Goal: Task Accomplishment & Management: Manage account settings

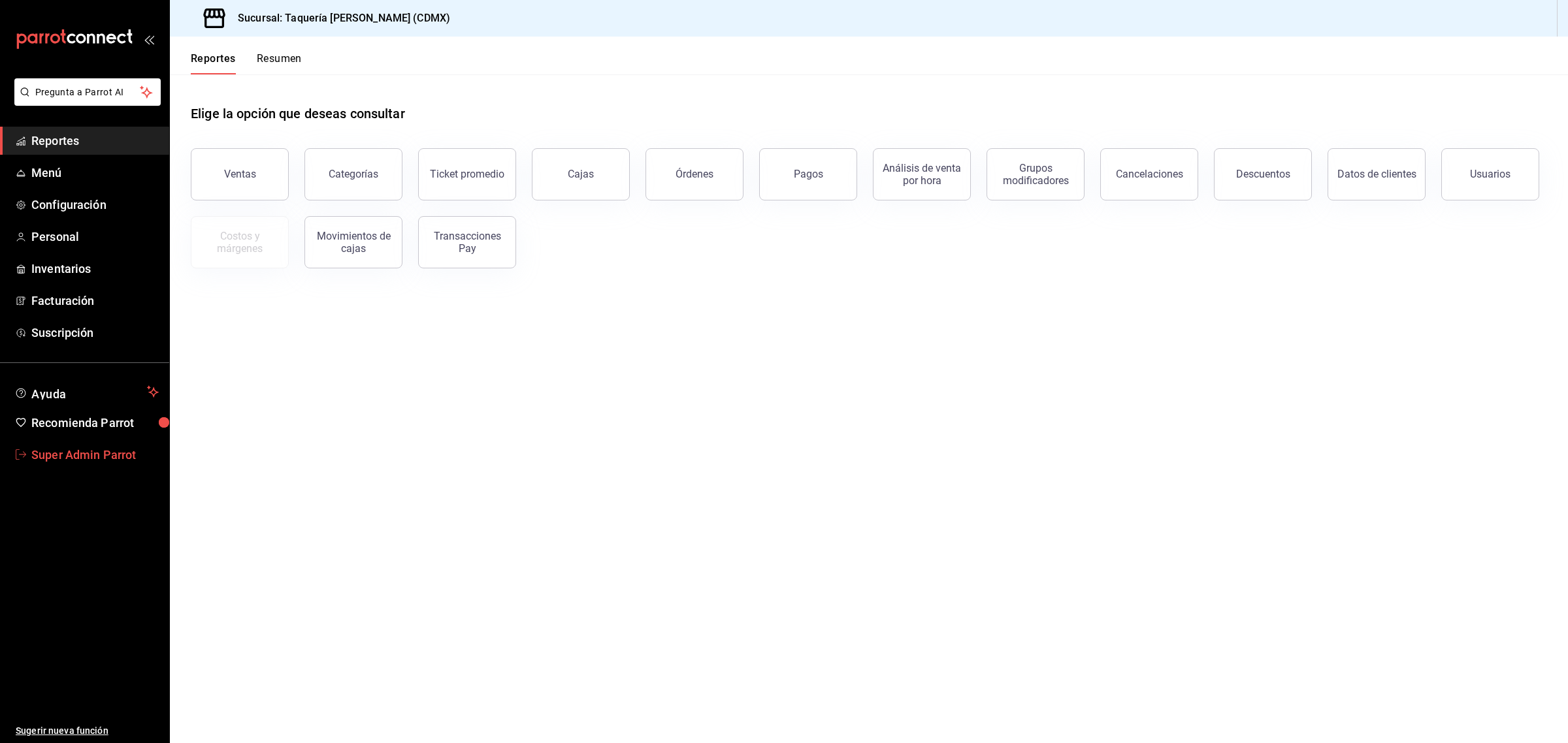
click at [100, 453] on span "Super Admin Parrot" at bounding box center [95, 455] width 128 height 18
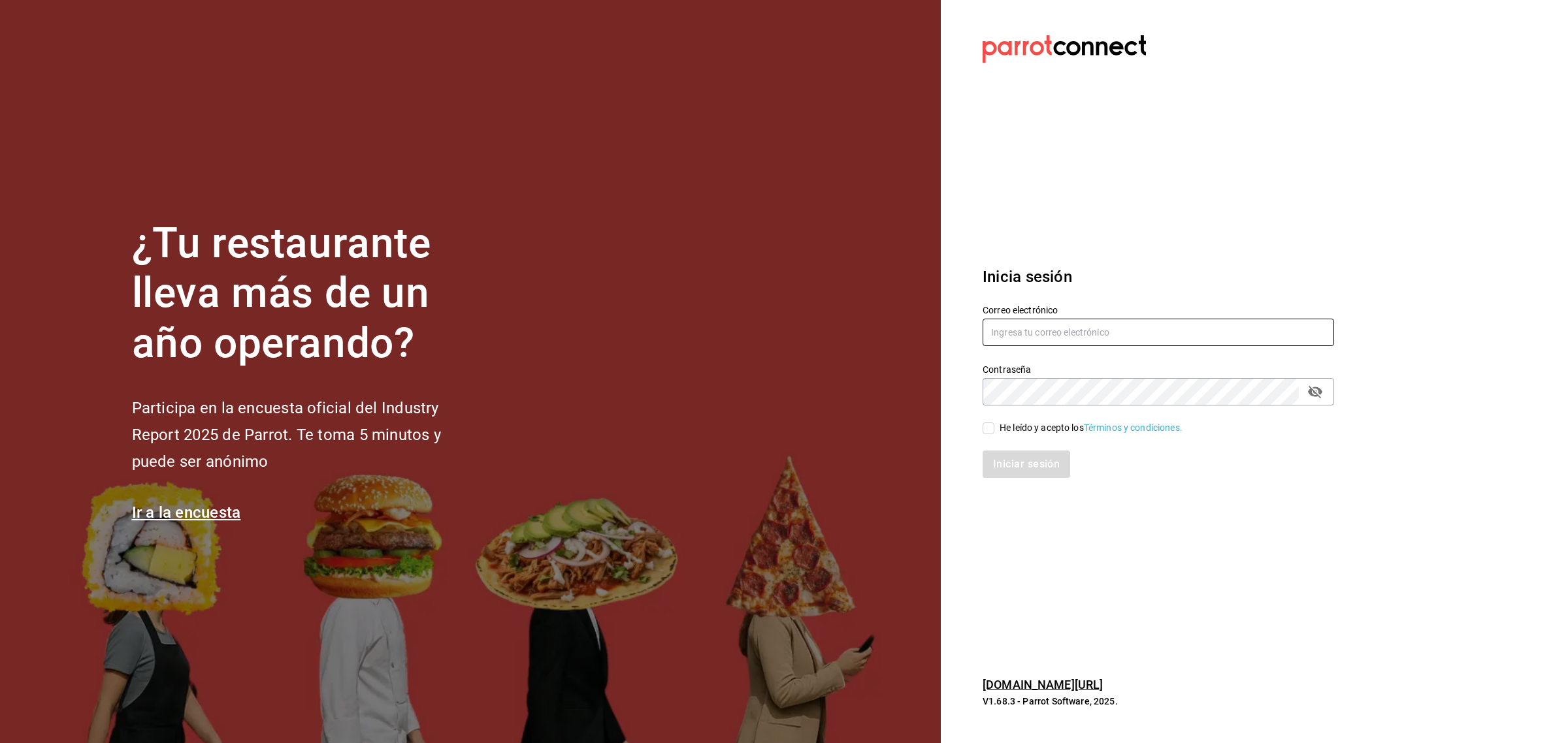
click at [1116, 327] on input "text" at bounding box center [1158, 332] width 351 height 28
paste input "[EMAIL_ADDRESS][DOMAIN_NAME]"
click at [1011, 335] on input "[EMAIL_ADDRESS][DOMAIN_NAME]" at bounding box center [1158, 332] width 351 height 28
type input "[EMAIL_ADDRESS][DOMAIN_NAME]"
click at [992, 430] on input "He leído y acepto los Términos y condiciones." at bounding box center [988, 428] width 12 height 12
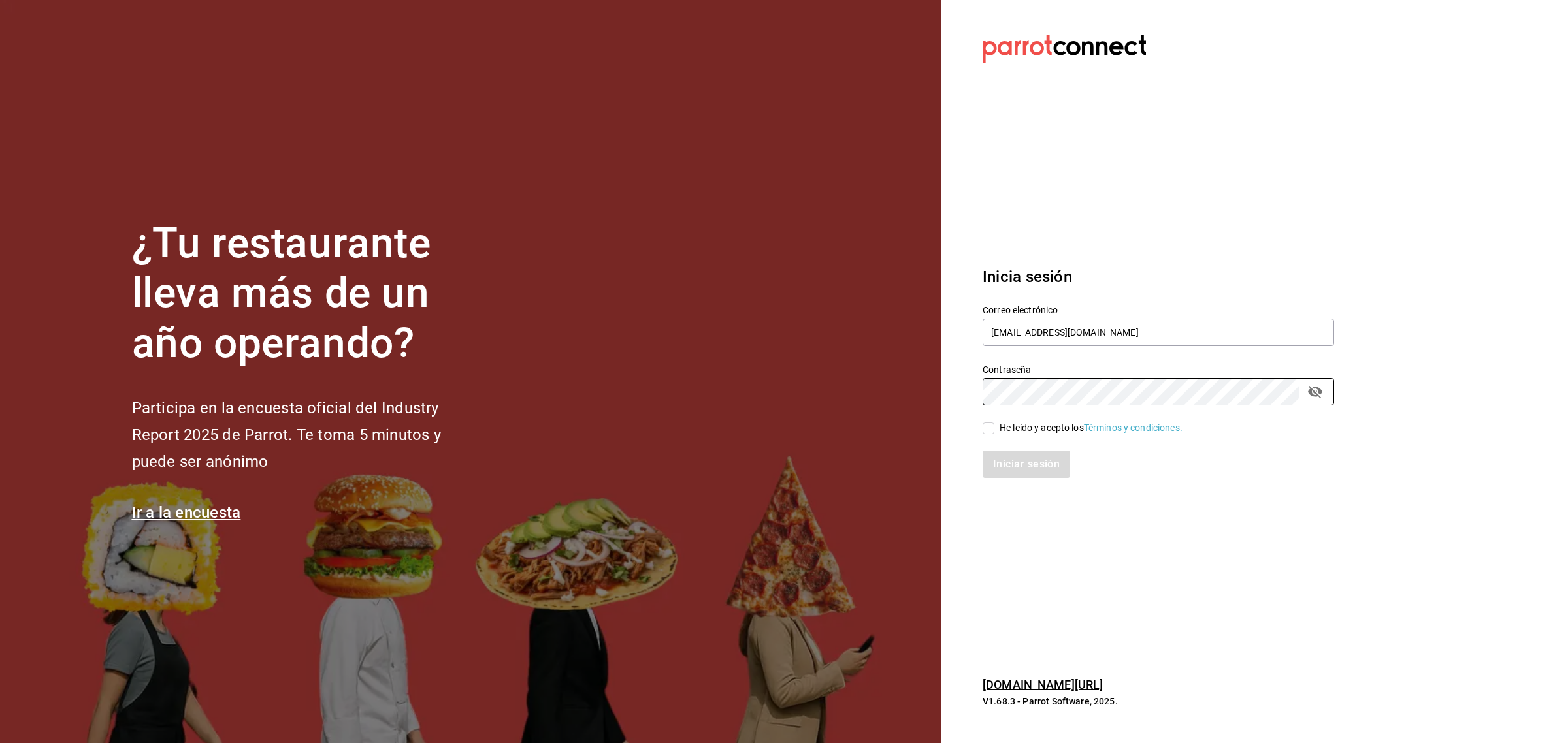
checkbox input "true"
click at [996, 457] on button "Iniciar sesión" at bounding box center [1027, 464] width 88 height 28
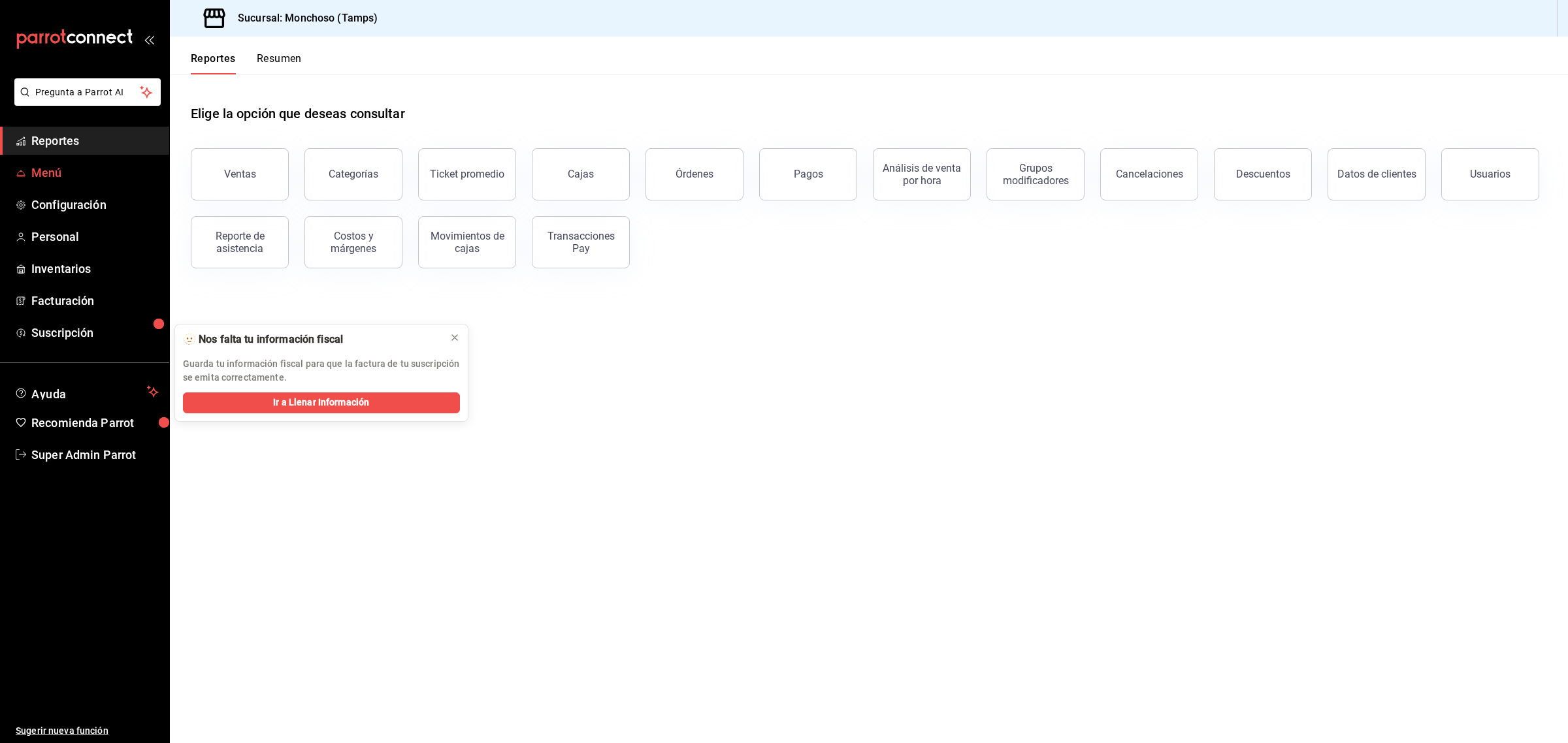
click at [61, 171] on span "Menú" at bounding box center [95, 173] width 128 height 18
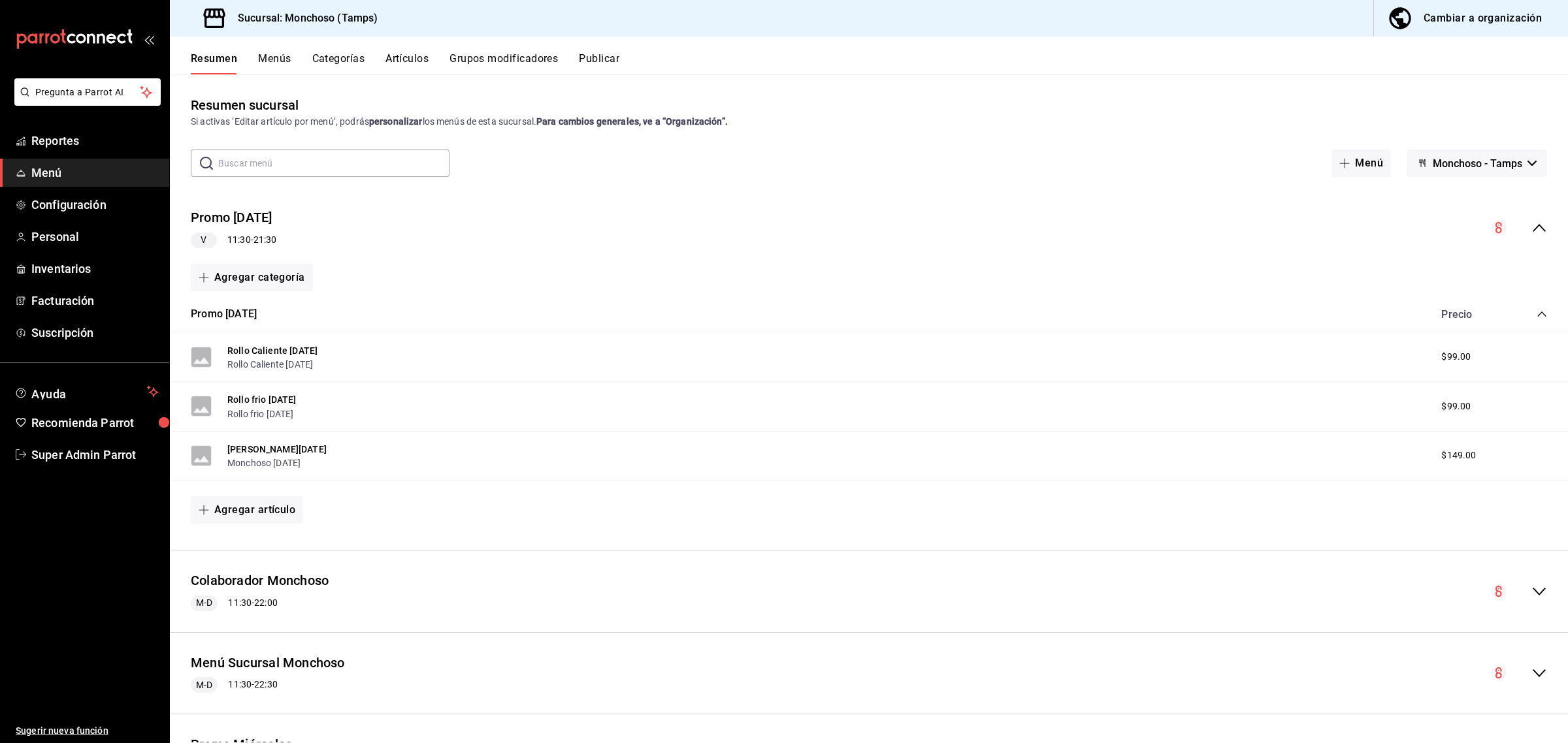
click at [1531, 229] on icon "collapse-menu-row" at bounding box center [1539, 228] width 16 height 16
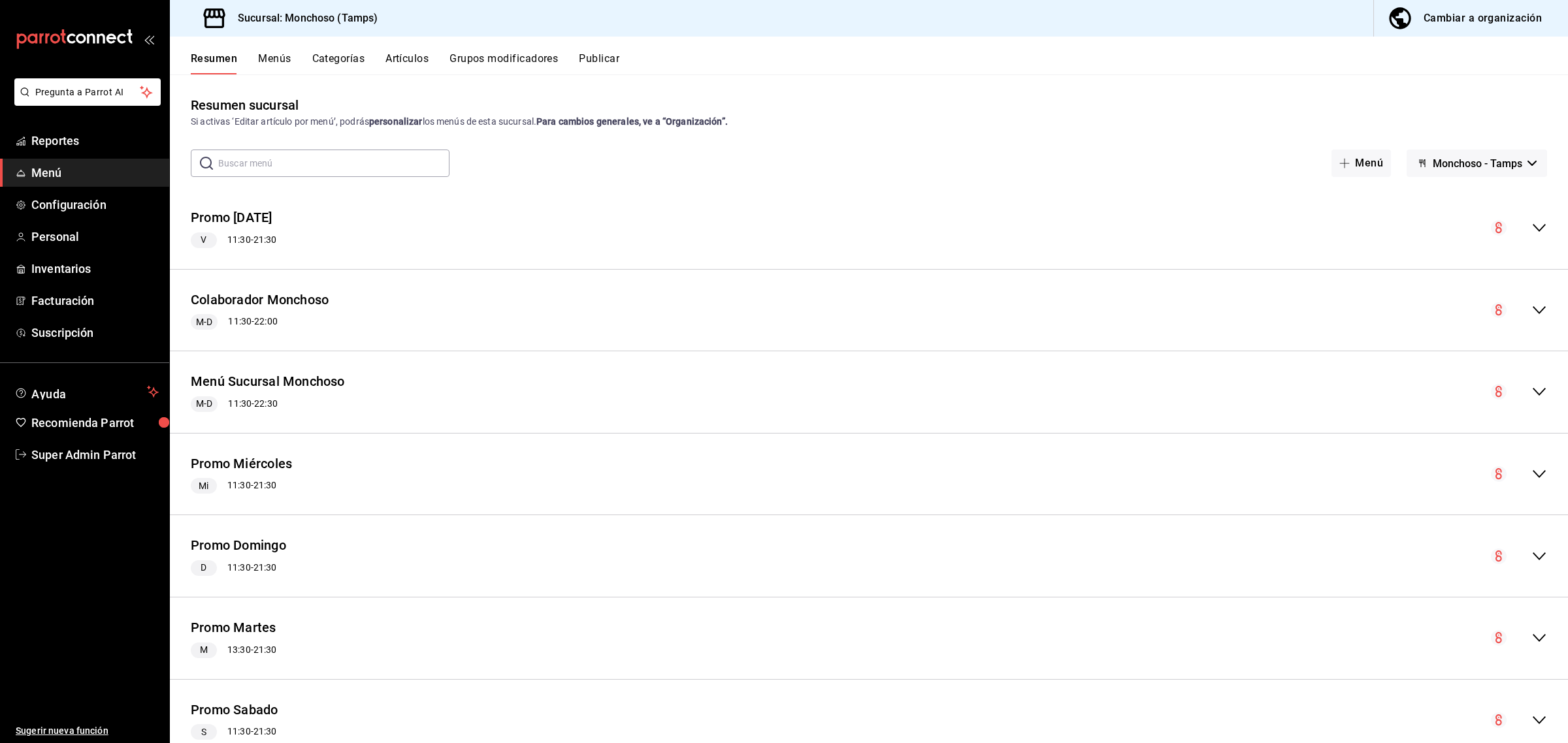
click at [1453, 4] on button "Cambiar a organización" at bounding box center [1466, 18] width 184 height 37
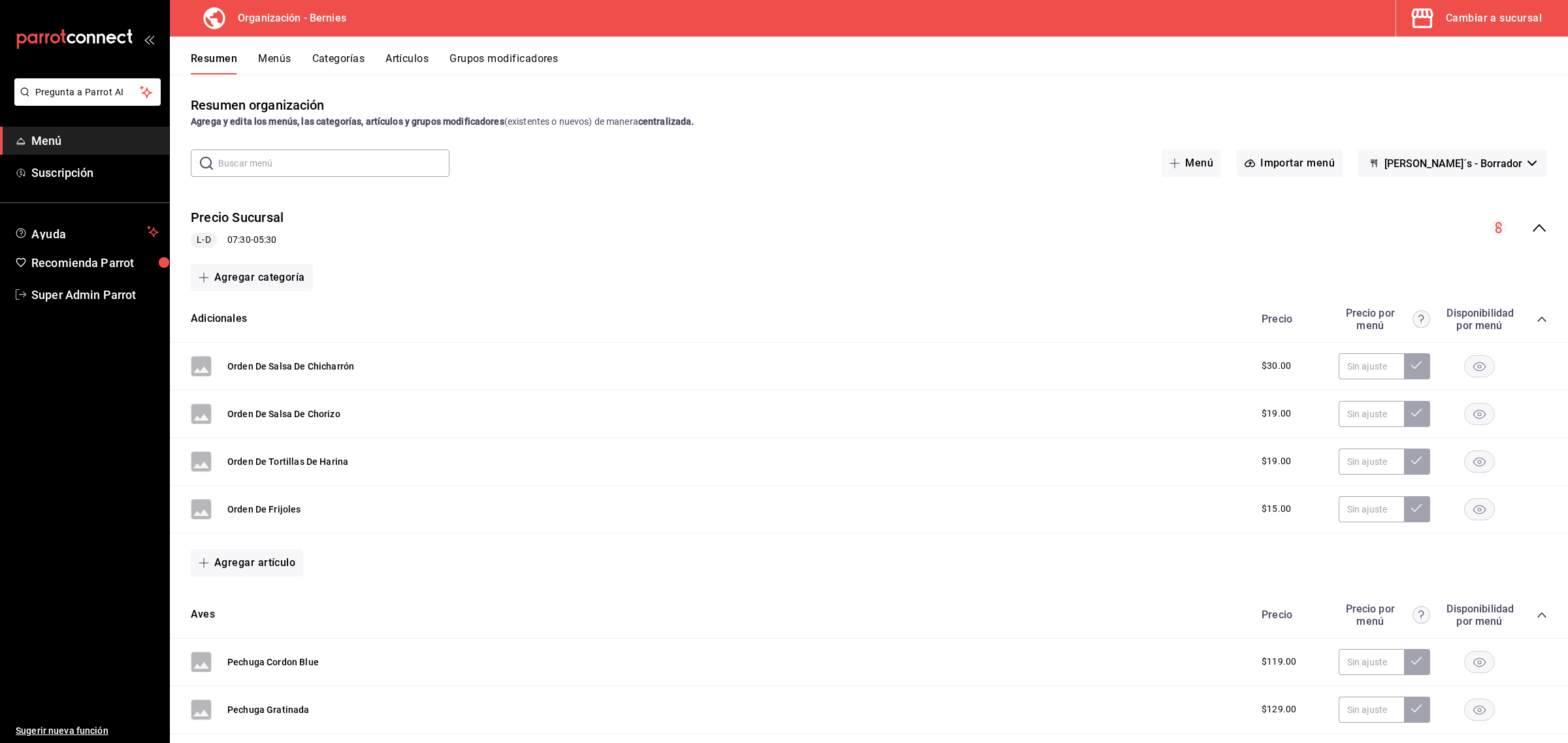
click at [1533, 229] on icon "collapse-menu-row" at bounding box center [1539, 228] width 13 height 8
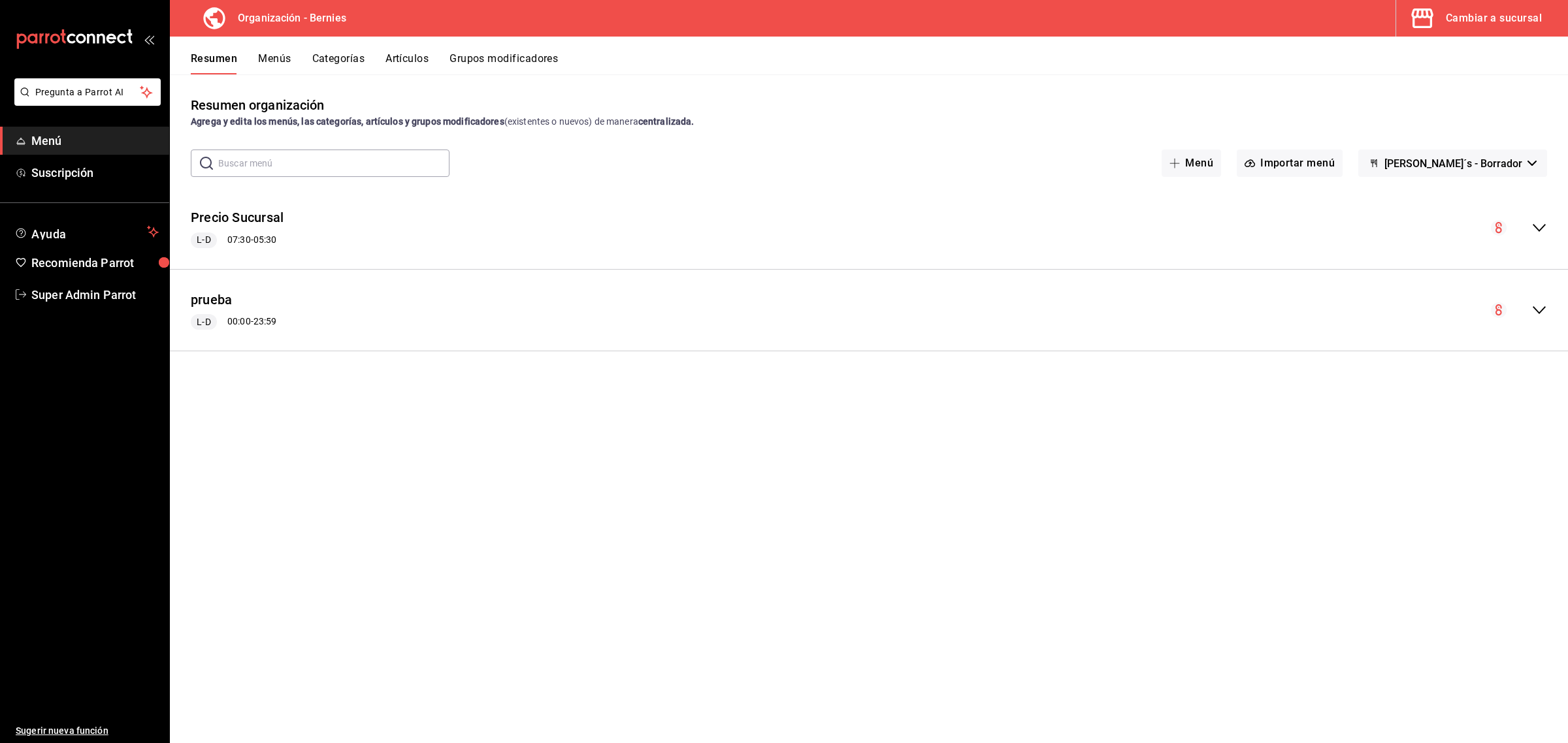
click at [276, 63] on button "Menús" at bounding box center [274, 63] width 33 height 22
click at [220, 60] on button "Resumen" at bounding box center [214, 63] width 45 height 22
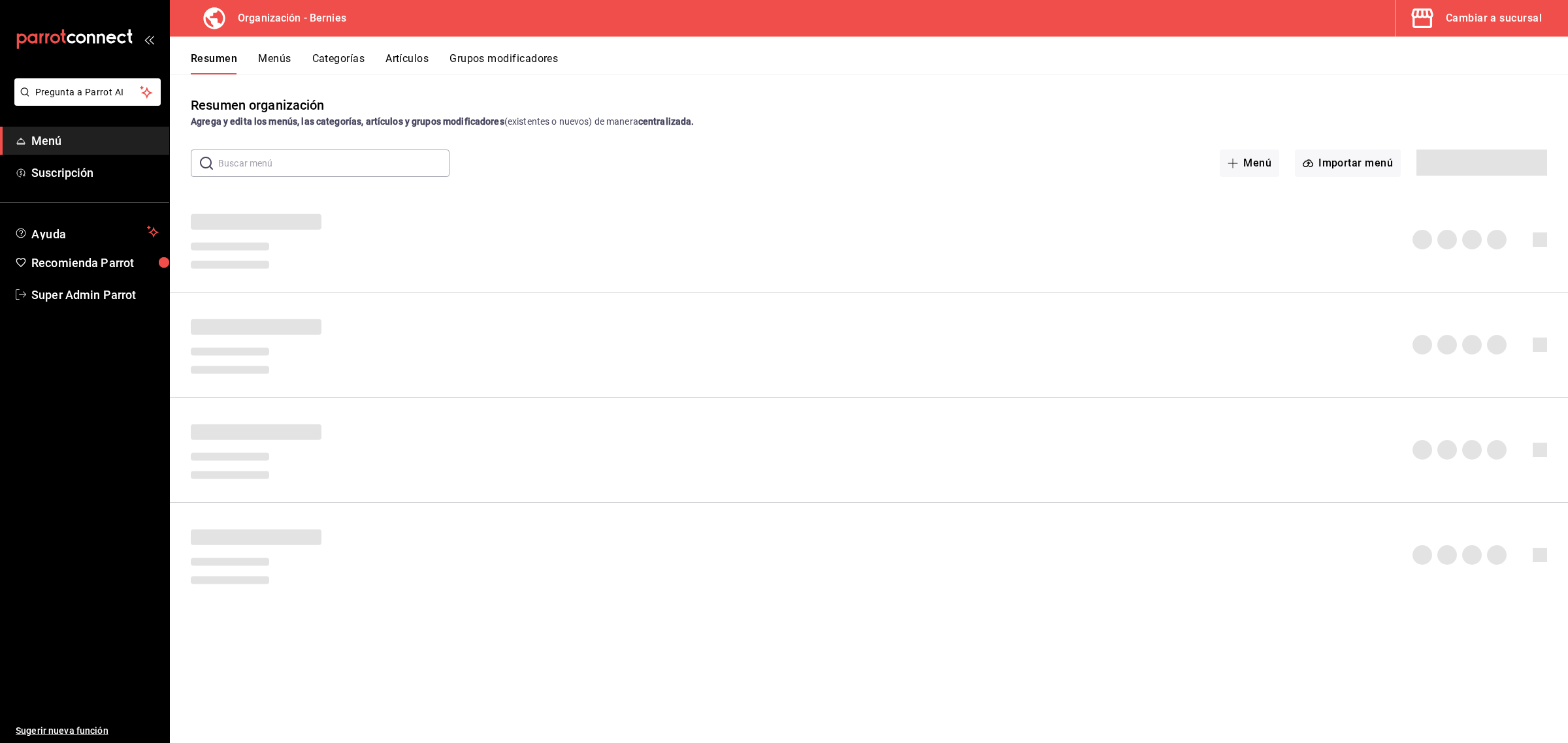
click at [279, 60] on button "Menús" at bounding box center [274, 63] width 33 height 22
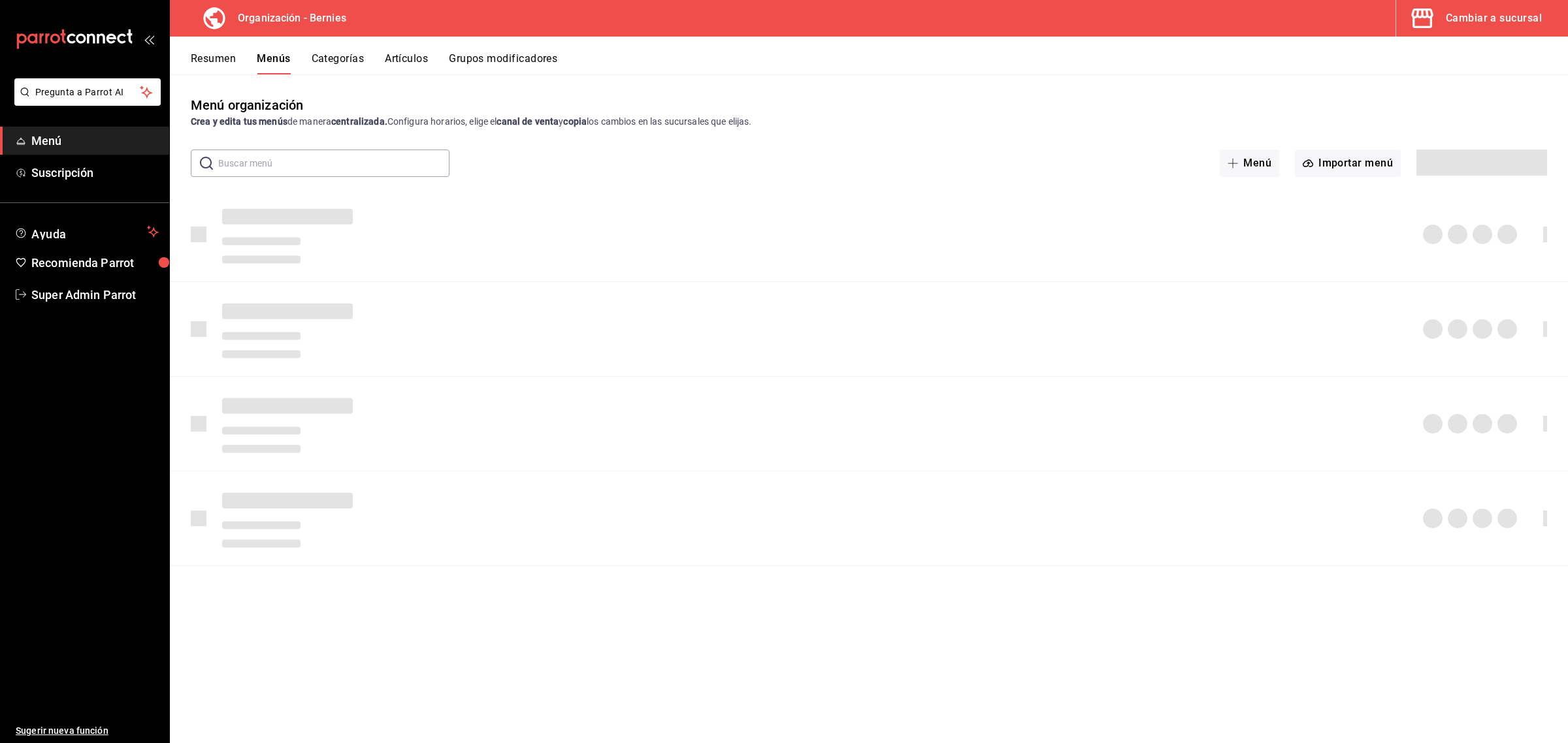
click at [1526, 24] on div "Cambiar a sucursal" at bounding box center [1495, 18] width 96 height 18
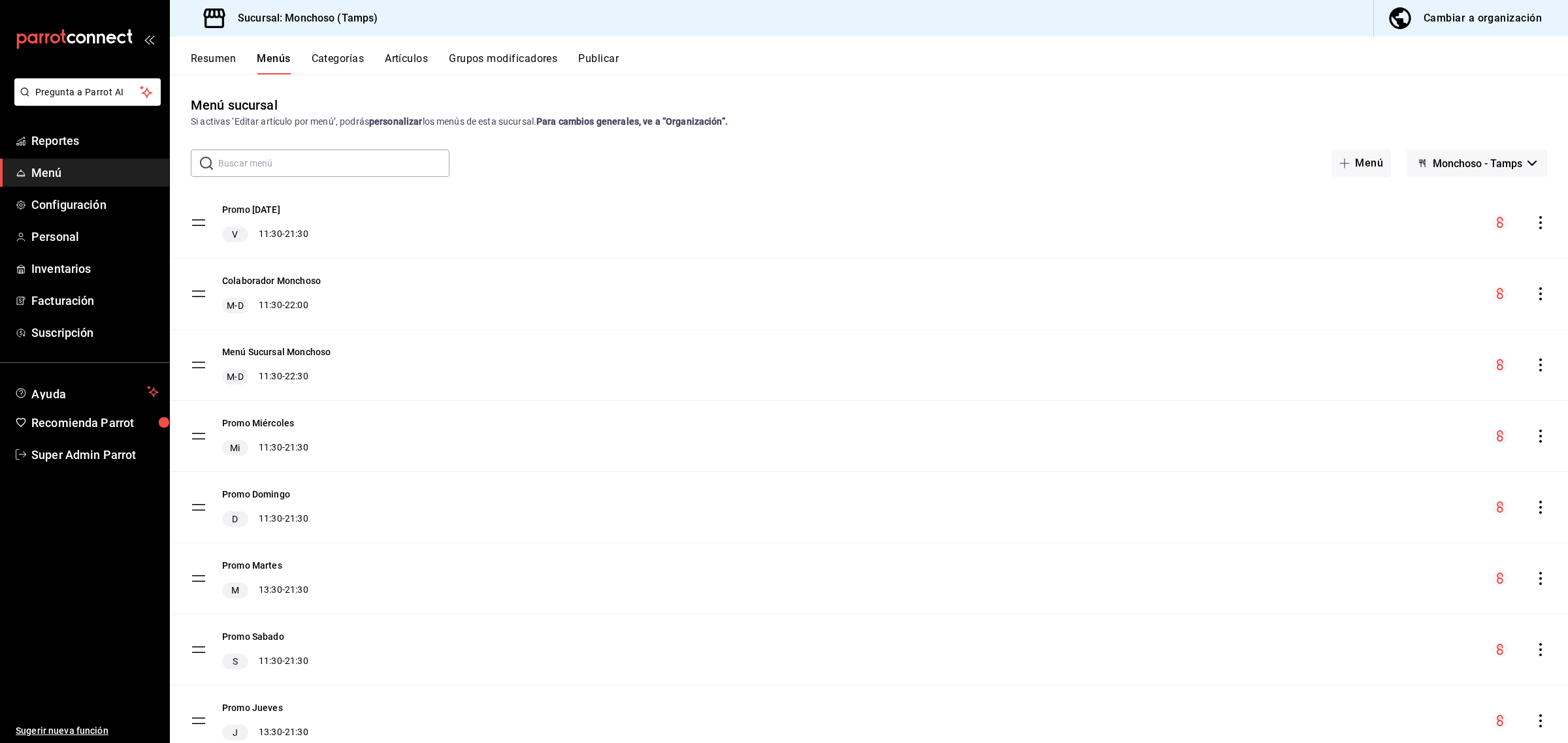
scroll to position [41, 0]
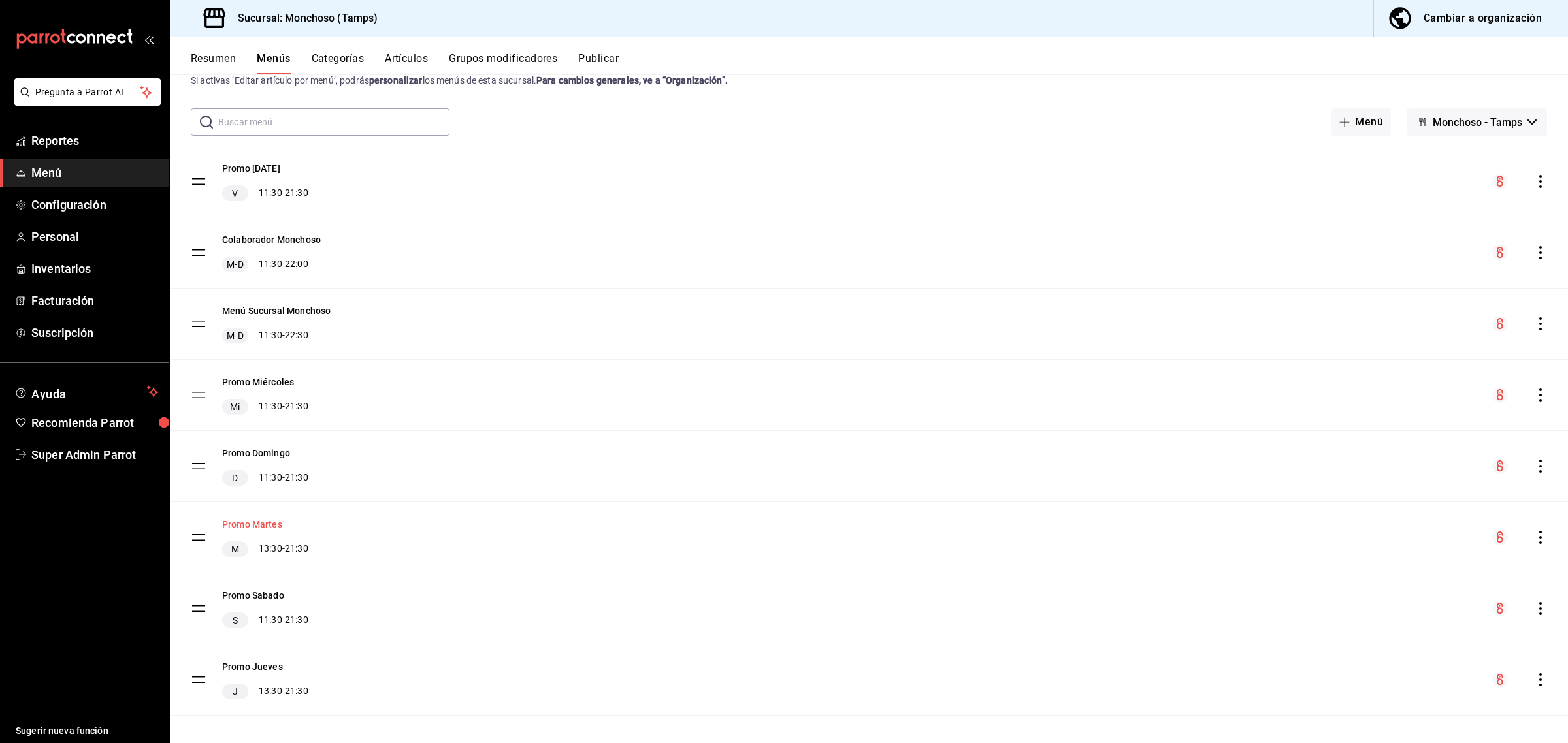
click at [252, 521] on button "Promo Martes" at bounding box center [252, 524] width 60 height 13
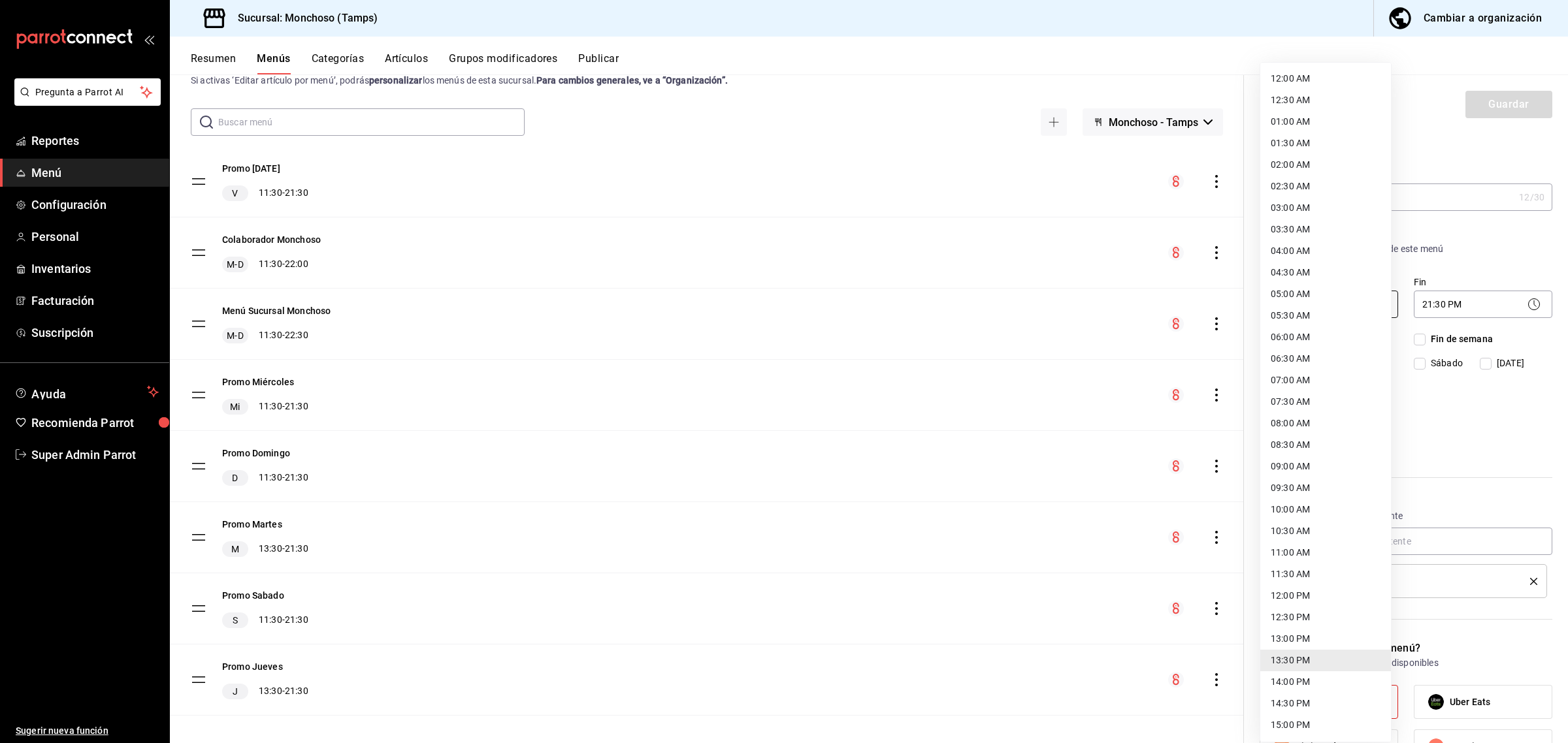
click at [1330, 304] on body "Pregunta a Parrot AI Reportes Menú Configuración Personal Inventarios Facturaci…" at bounding box center [784, 372] width 1568 height 743
click at [1314, 579] on li "12:00 PM" at bounding box center [1326, 579] width 130 height 21
type input "12:00"
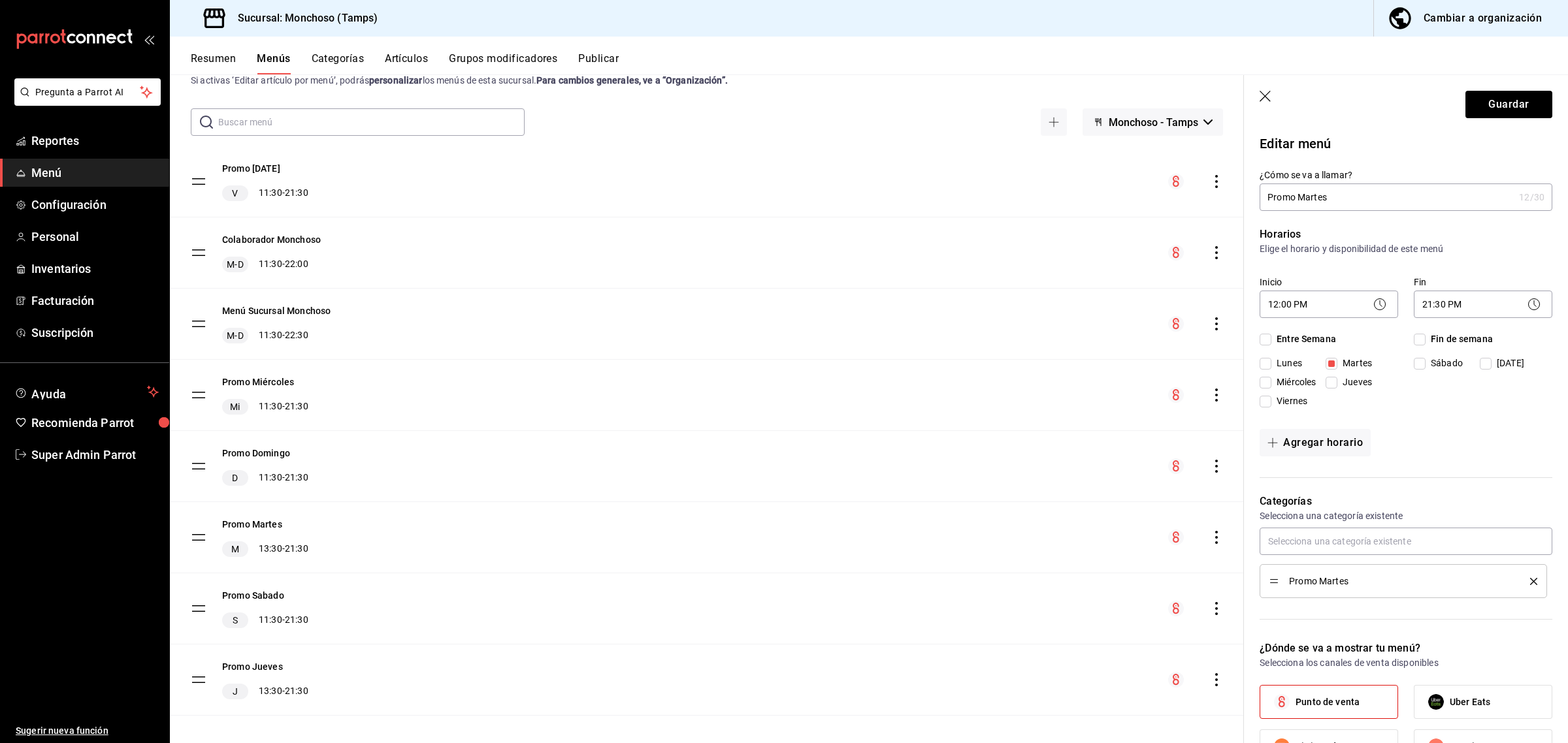
click at [1262, 98] on icon "button" at bounding box center [1266, 97] width 13 height 13
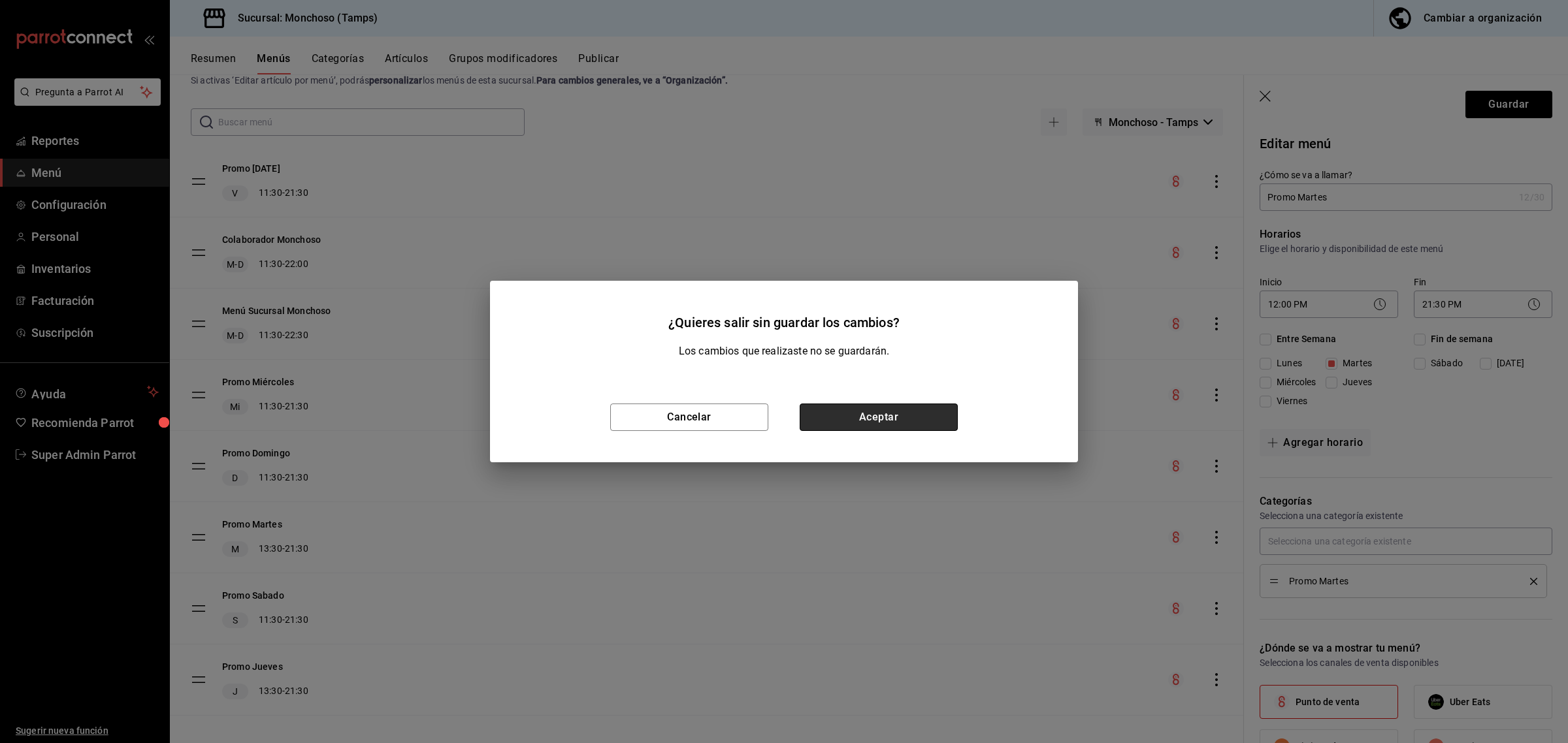
click at [912, 425] on button "Aceptar" at bounding box center [878, 417] width 158 height 28
checkbox input "false"
type input "1756225958460"
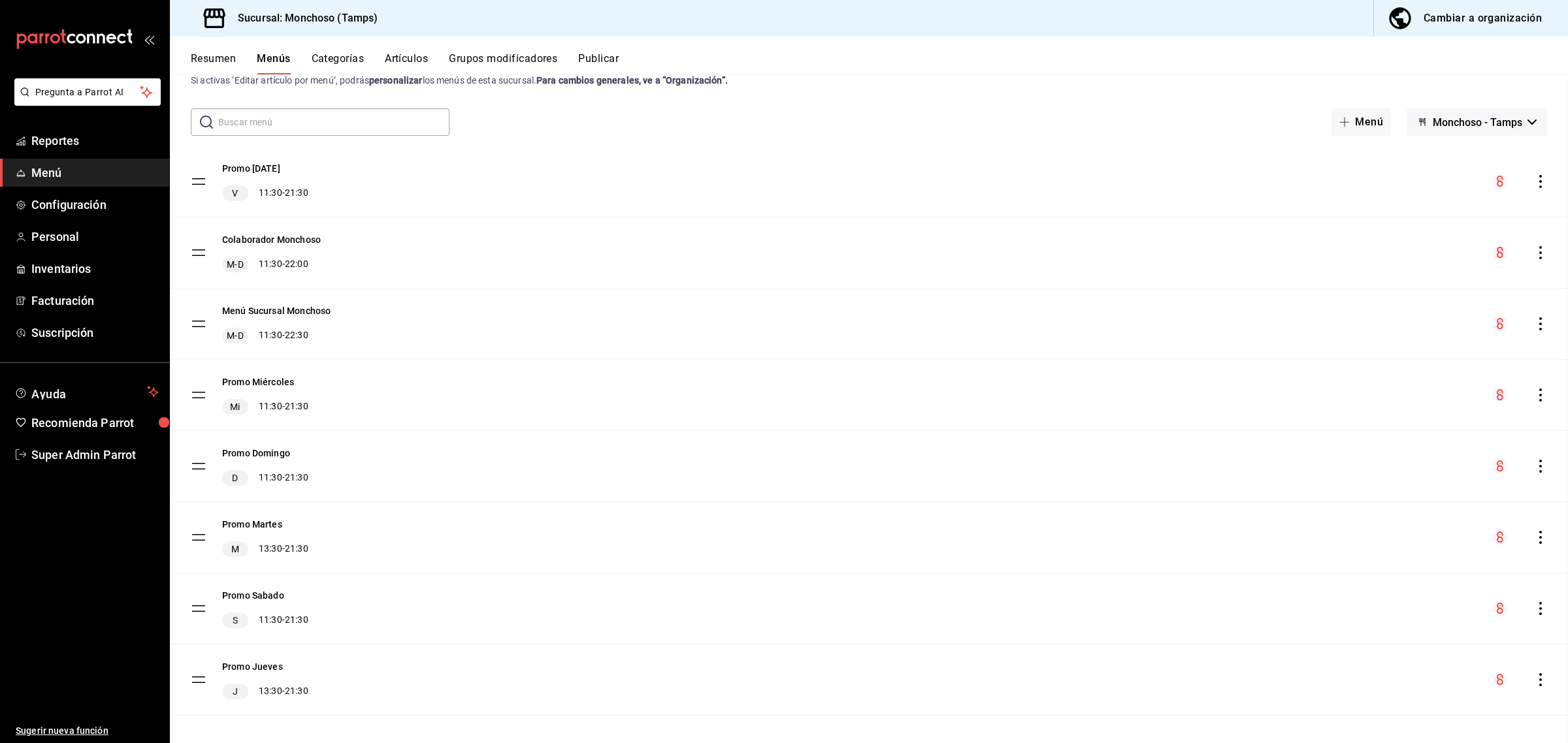
checkbox input "false"
click at [1458, 18] on div "Cambiar a organización" at bounding box center [1483, 18] width 118 height 18
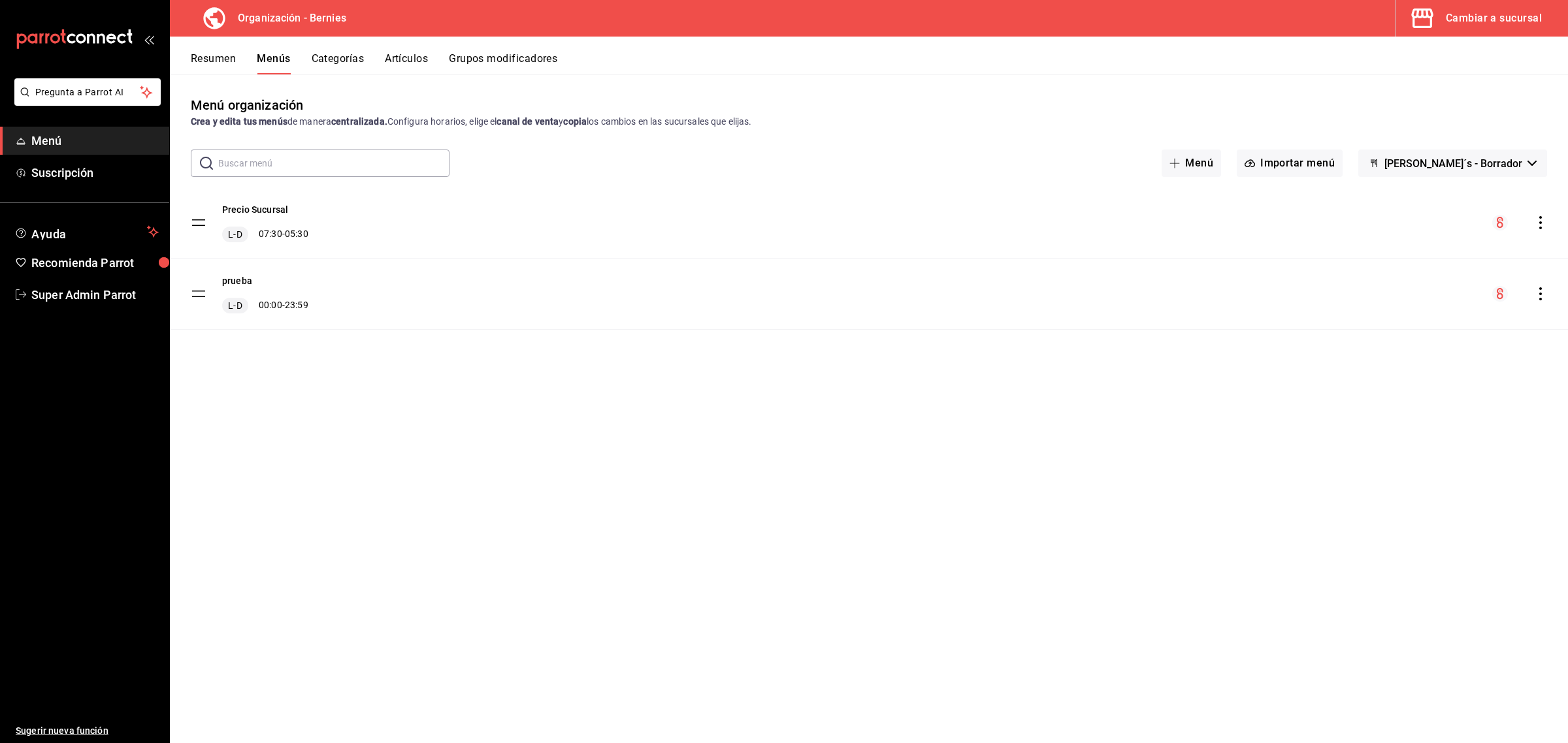
click at [222, 56] on button "Resumen" at bounding box center [214, 63] width 45 height 22
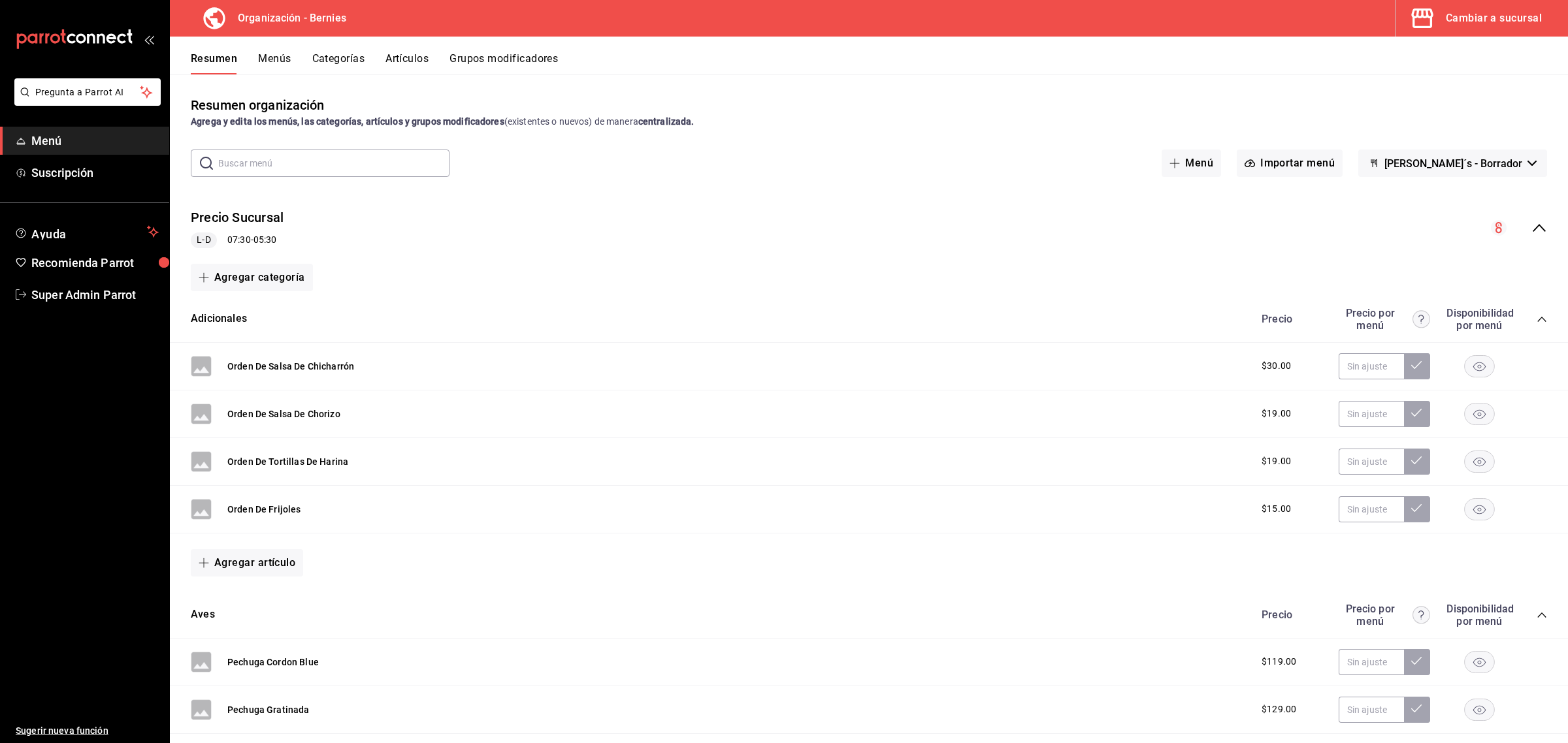
click at [1531, 222] on icon "collapse-menu-row" at bounding box center [1539, 228] width 16 height 16
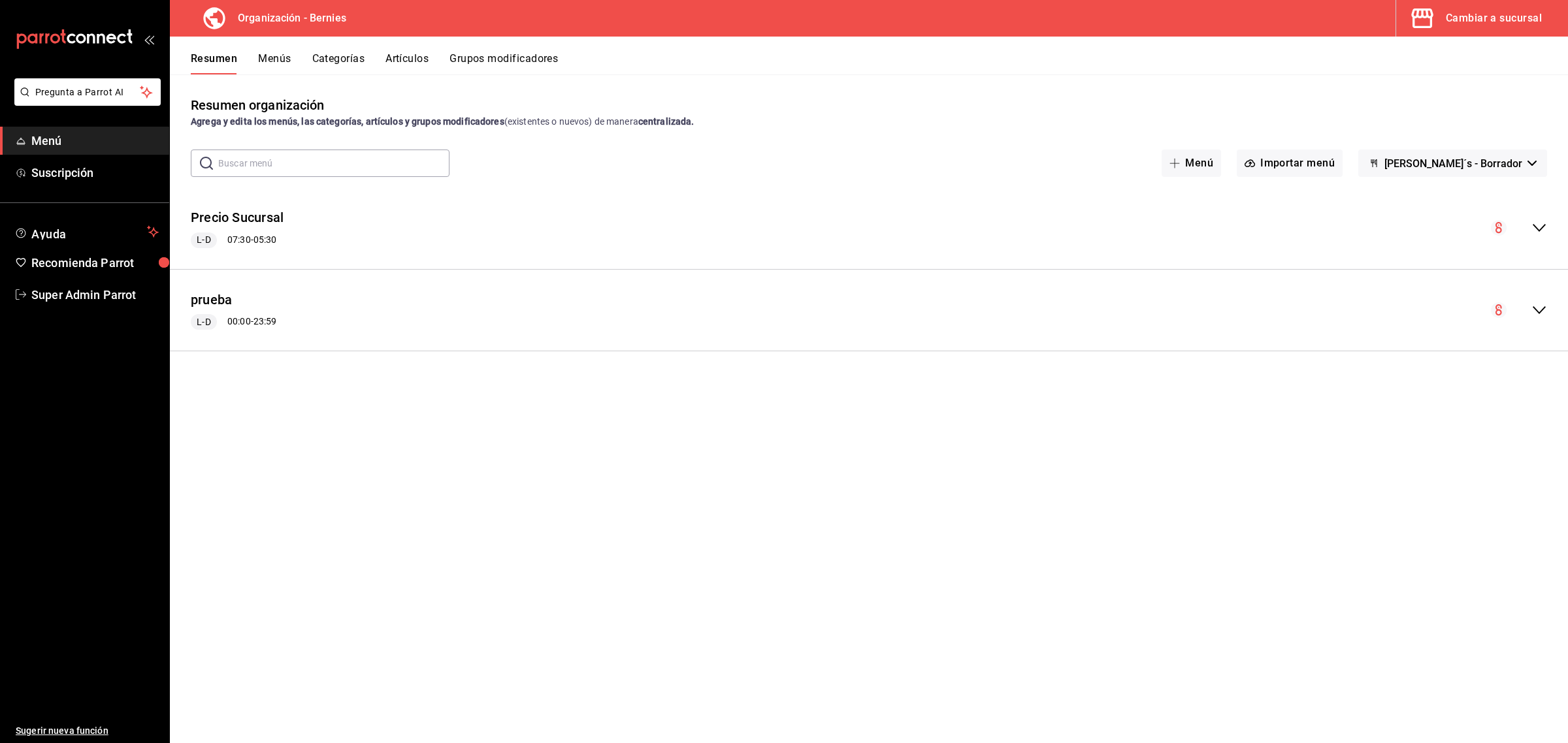
click at [1514, 169] on span "Bernie´s - Borrador" at bounding box center [1454, 163] width 138 height 13
click at [1514, 169] on div at bounding box center [784, 372] width 1568 height 743
click at [1465, 13] on div "Cambiar a sucursal" at bounding box center [1495, 18] width 96 height 18
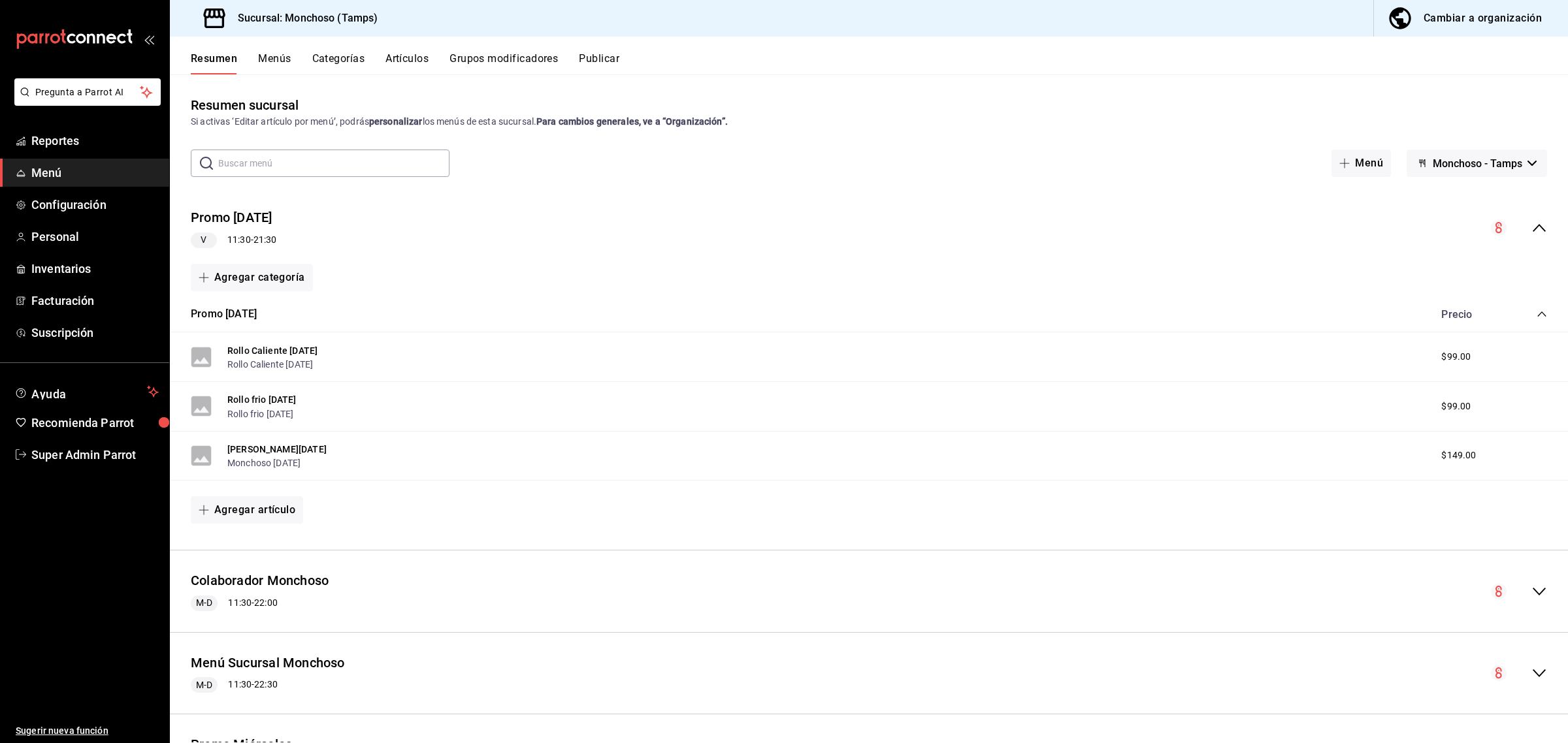
click at [282, 63] on button "Menús" at bounding box center [274, 63] width 33 height 22
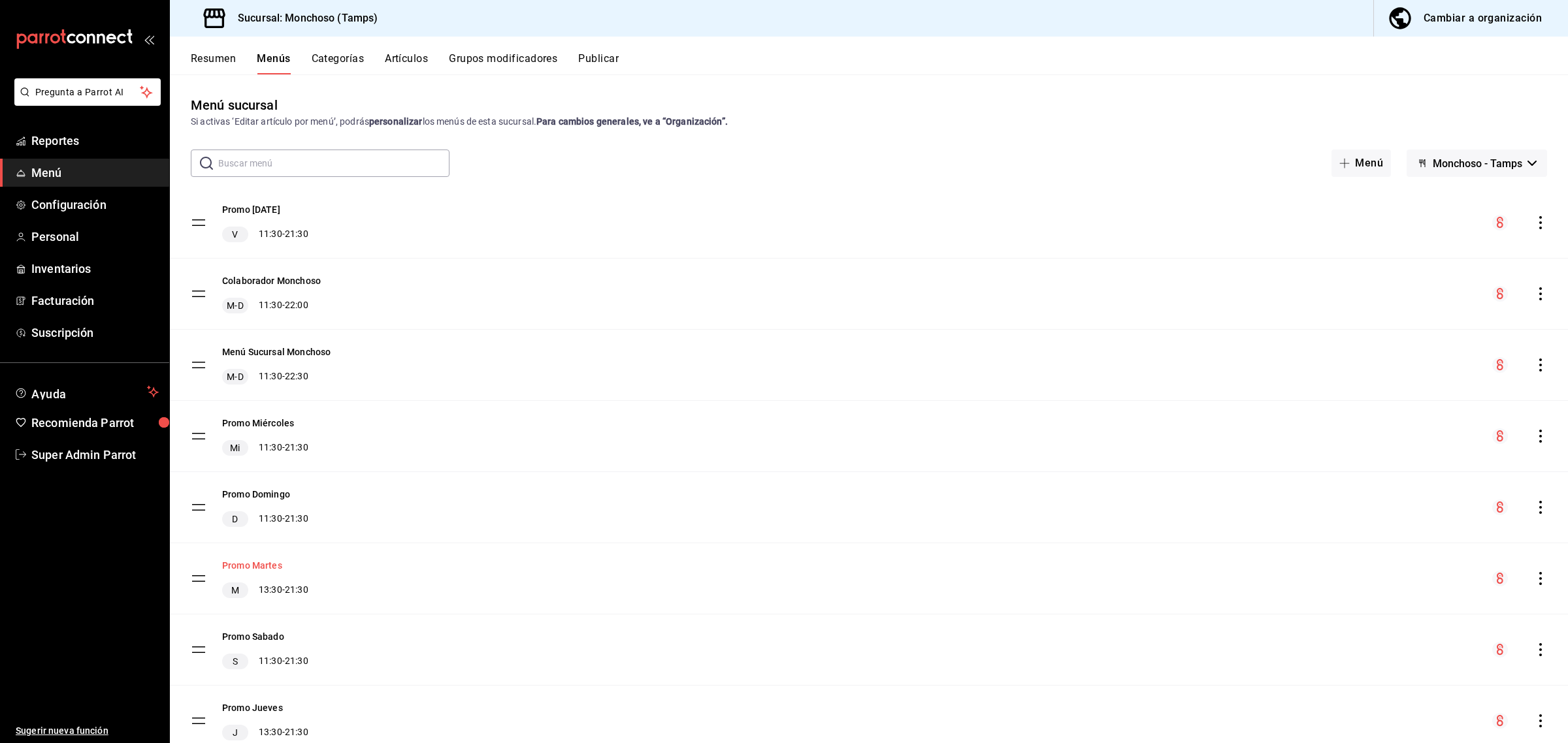
click at [253, 566] on button "Promo Martes" at bounding box center [252, 565] width 60 height 13
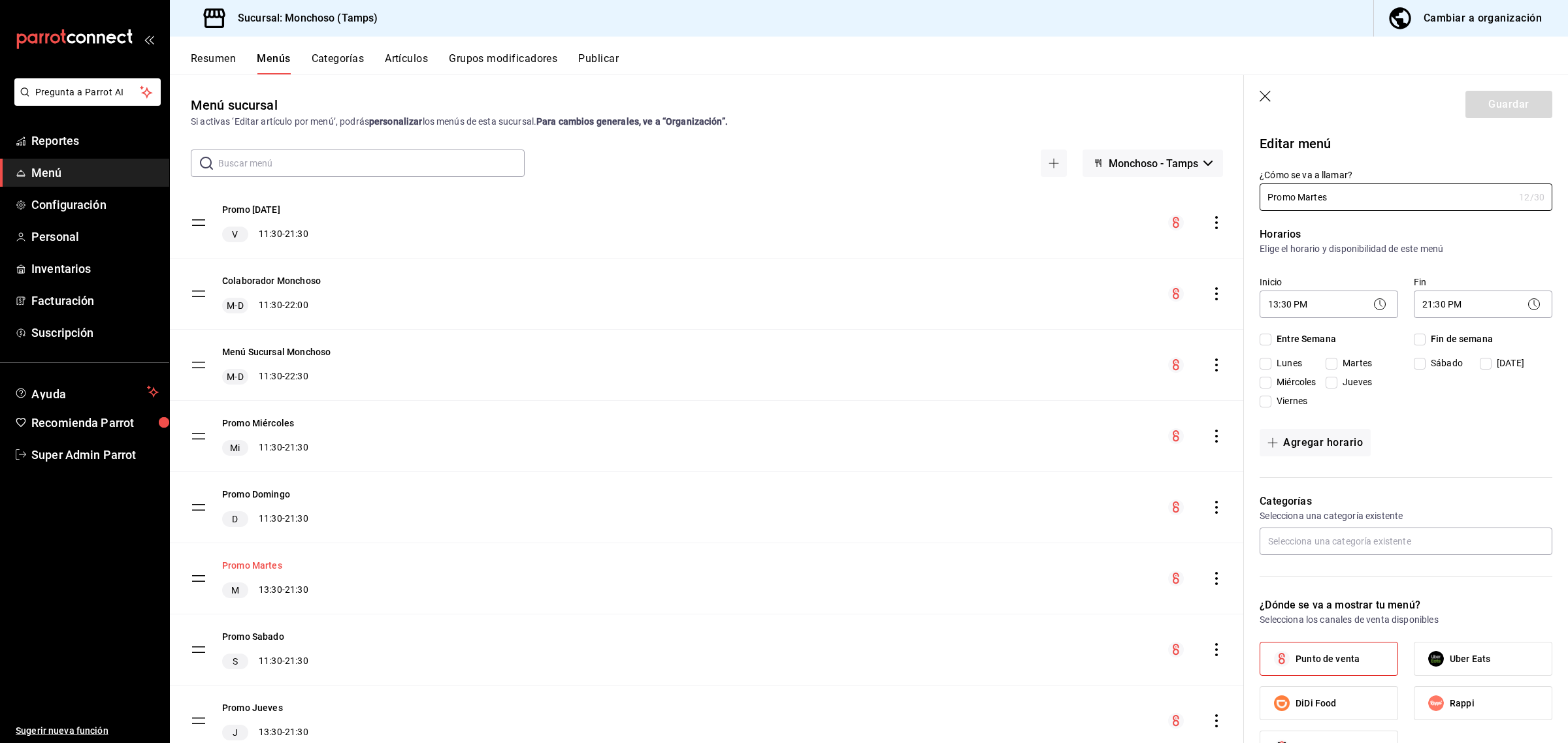
checkbox input "true"
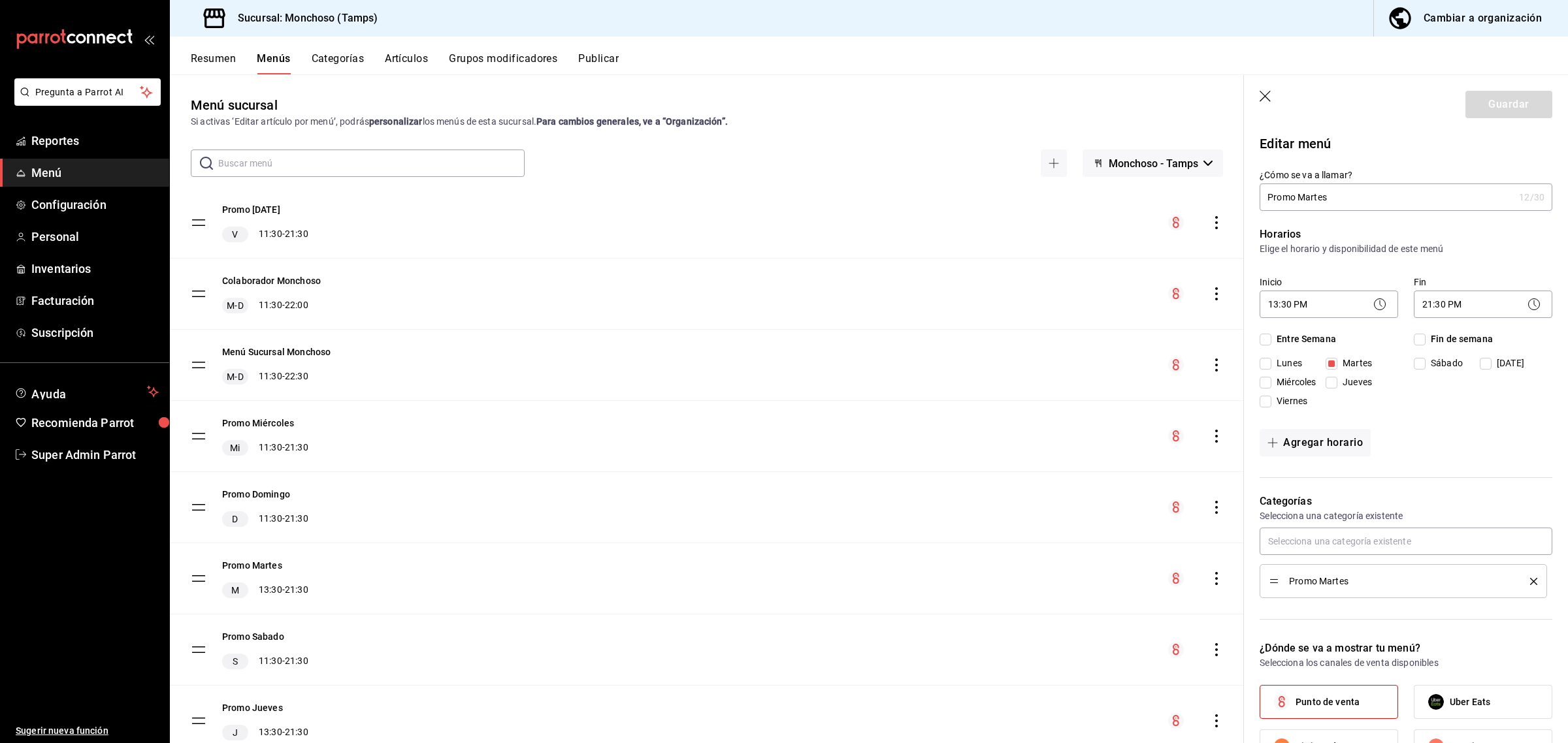
click at [1378, 308] on circle at bounding box center [1380, 305] width 11 height 11
click at [1373, 305] on icon at bounding box center [1380, 305] width 16 height 16
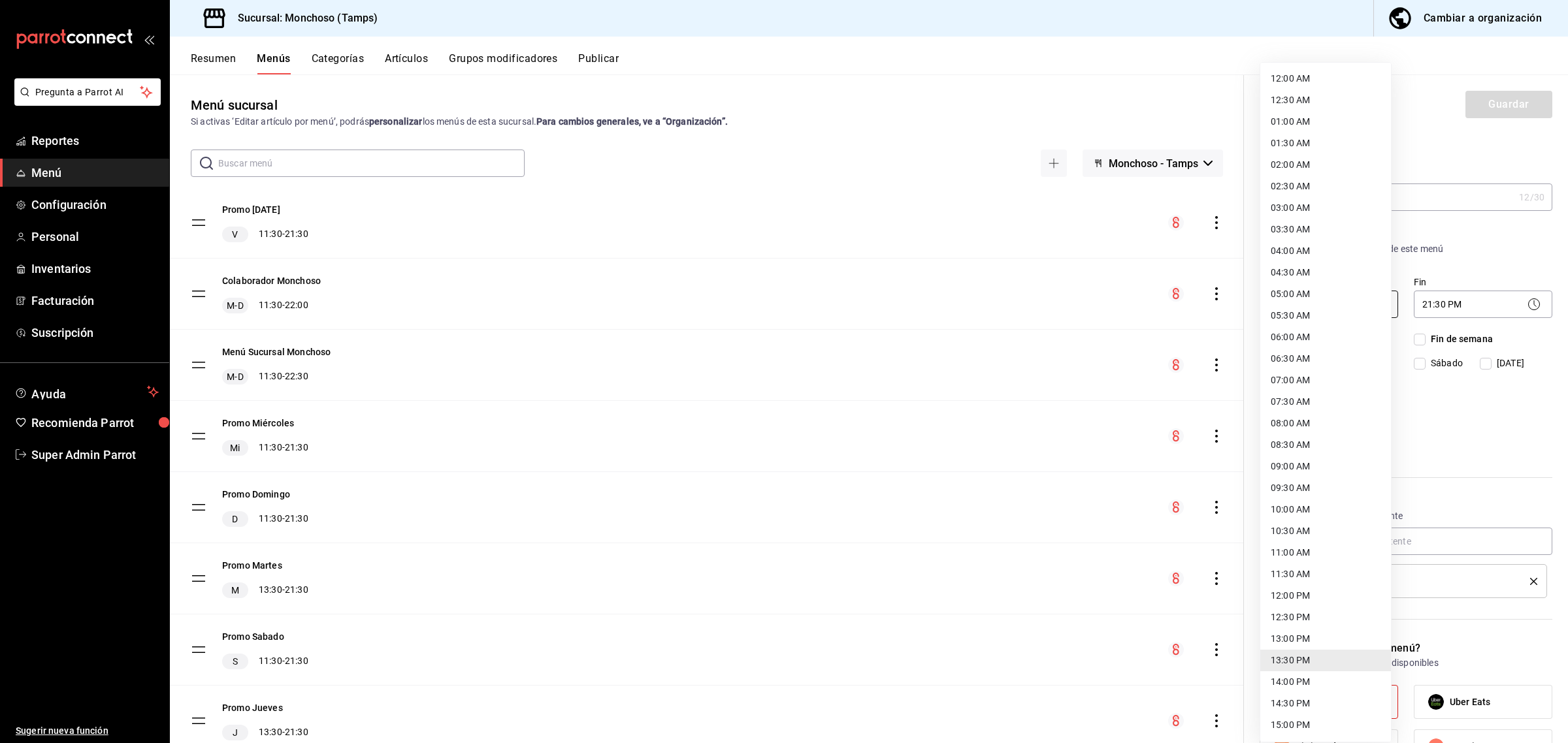
click at [1295, 302] on body "Pregunta a Parrot AI Reportes Menú Configuración Personal Inventarios Facturaci…" at bounding box center [784, 372] width 1568 height 743
click at [1295, 597] on li "12:00 PM" at bounding box center [1326, 596] width 130 height 21
type input "12:00"
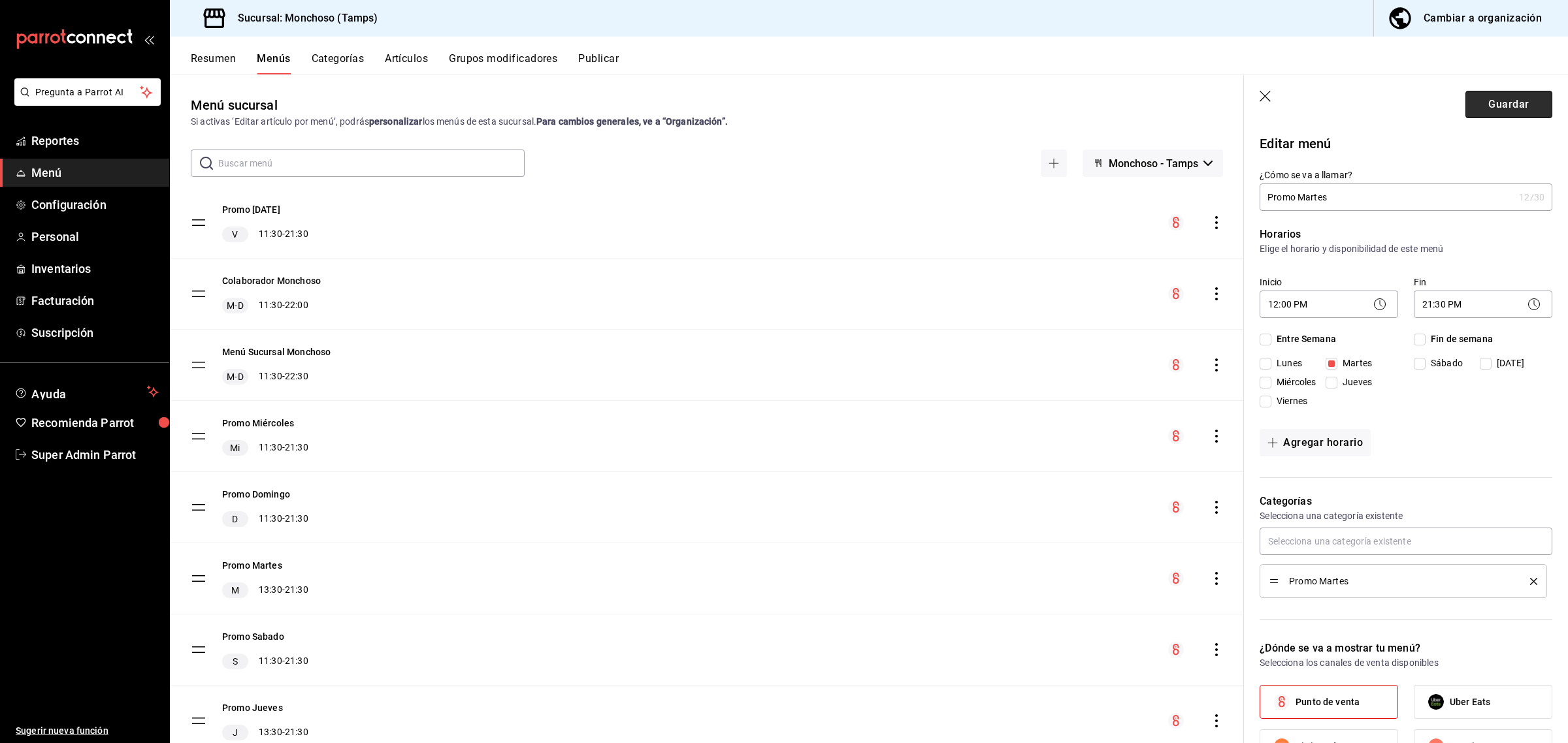
click at [1469, 98] on button "Guardar" at bounding box center [1508, 104] width 87 height 28
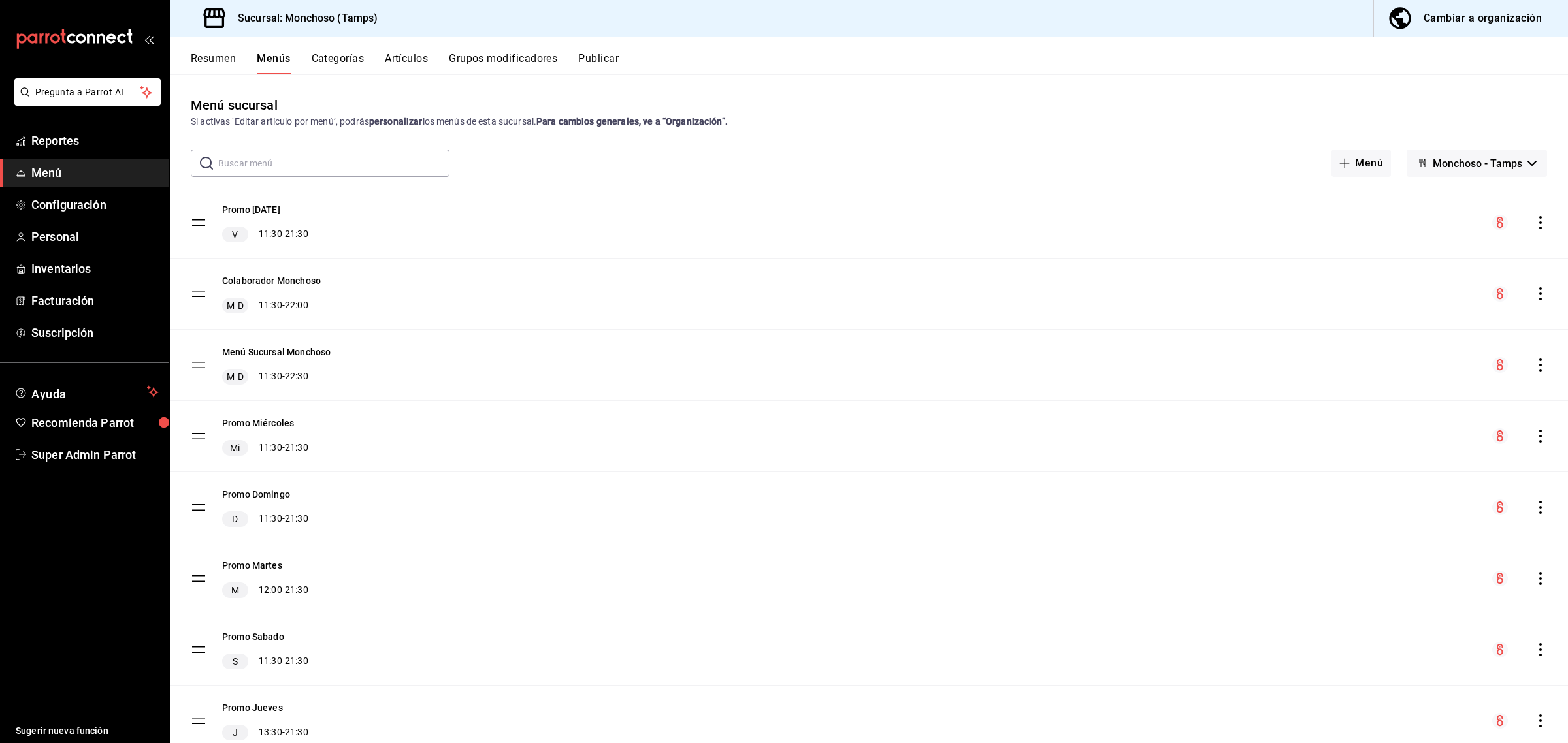
click at [588, 53] on button "Publicar" at bounding box center [598, 63] width 40 height 22
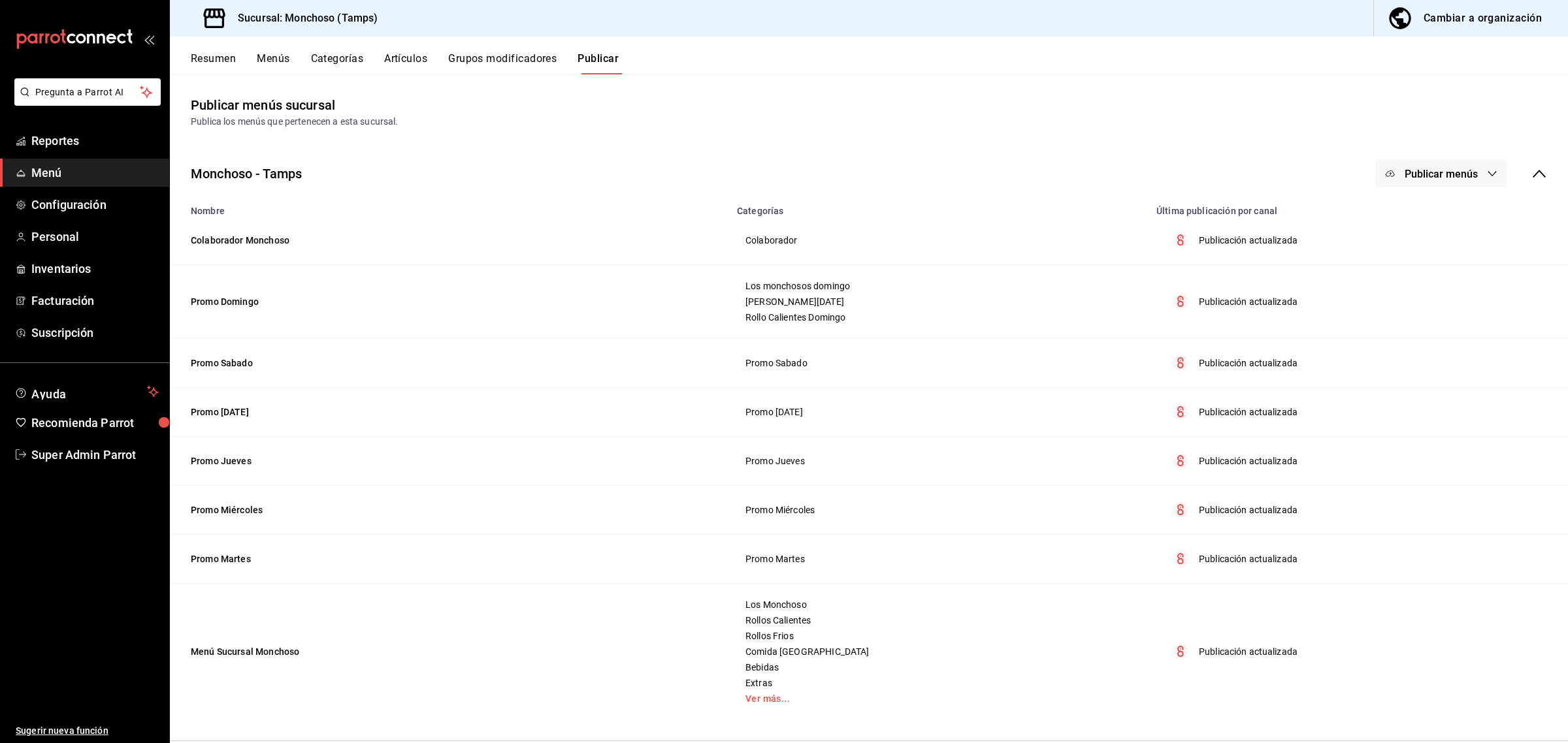
click at [1196, 564] on div "Publicación actualizada" at bounding box center [1355, 559] width 382 height 16
click at [1433, 175] on span "Publicar menús" at bounding box center [1441, 174] width 73 height 13
click at [1433, 207] on li "Punto de venta" at bounding box center [1442, 216] width 121 height 37
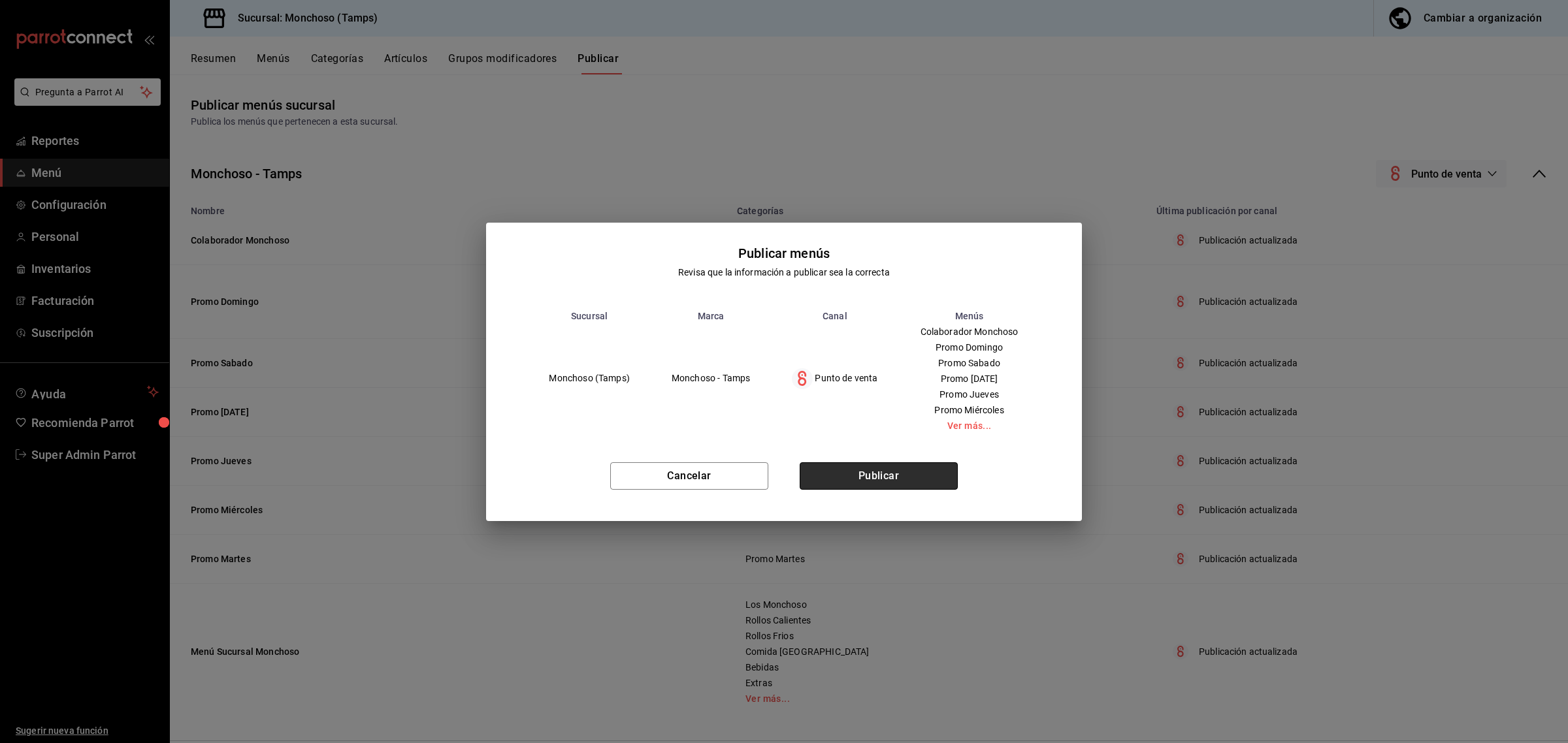
click at [879, 468] on button "Publicar" at bounding box center [878, 476] width 158 height 28
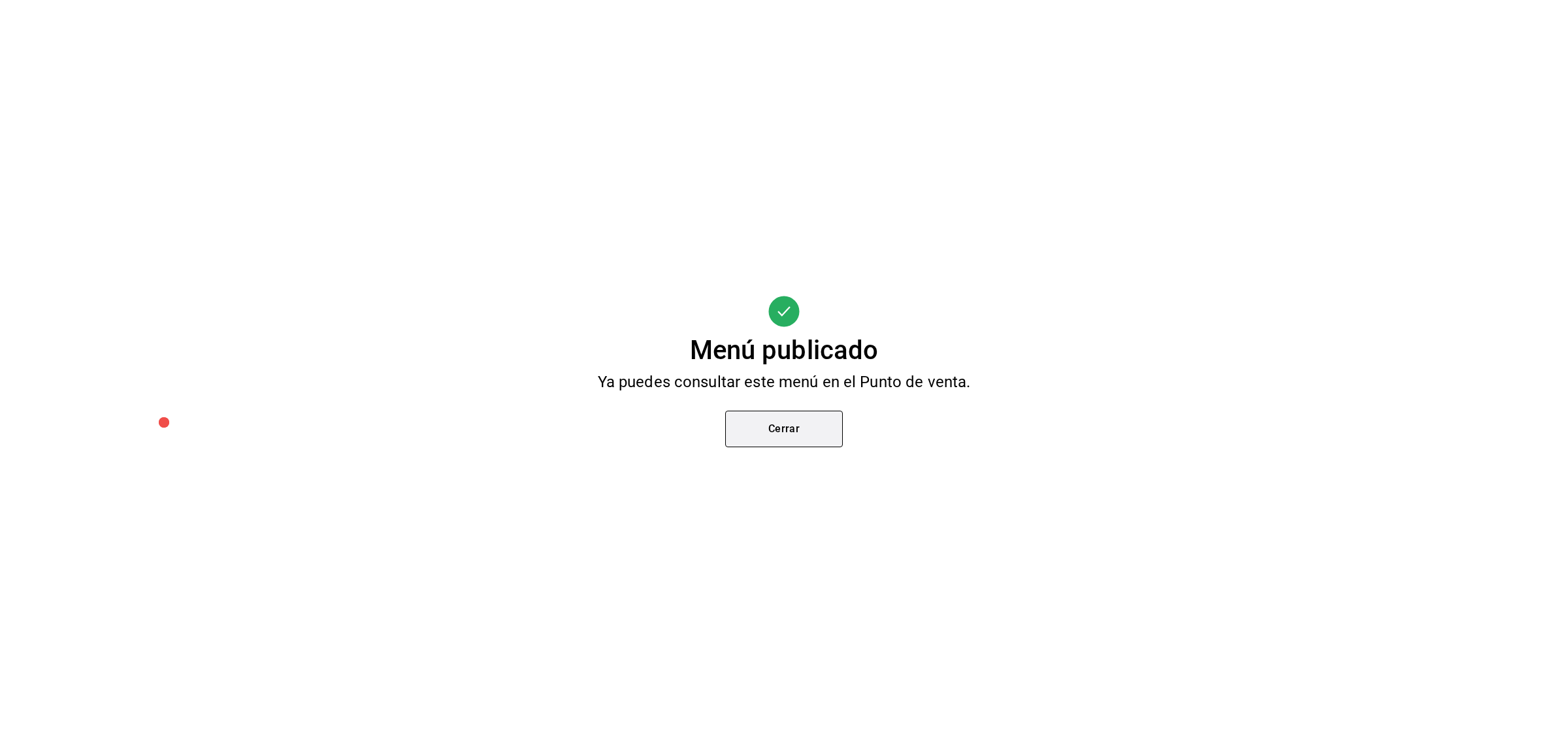
click at [814, 429] on button "Cerrar" at bounding box center [784, 429] width 118 height 37
